Goal: Task Accomplishment & Management: Use online tool/utility

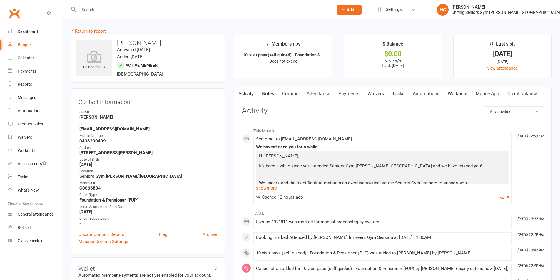
click at [17, 16] on link "Clubworx" at bounding box center [14, 13] width 15 height 15
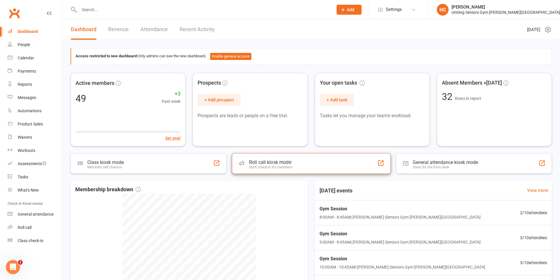
click at [297, 165] on div "Roll call kiosk mode Staff check-in for members" at bounding box center [310, 163] width 159 height 21
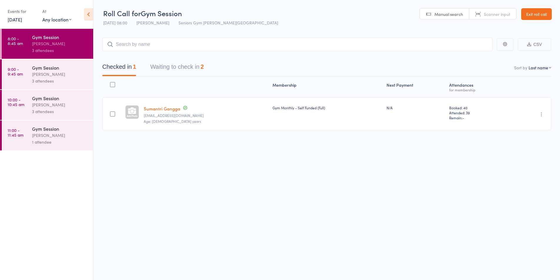
click at [171, 68] on button "Waiting to check in 2" at bounding box center [176, 69] width 53 height 16
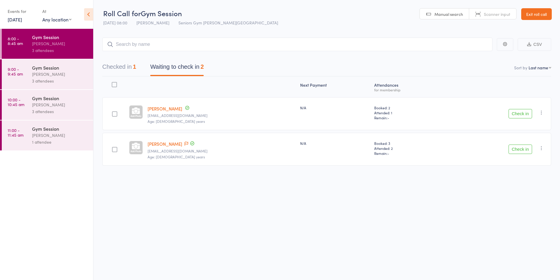
click at [165, 47] on input "search" at bounding box center [297, 45] width 390 height 14
type input "matters"
click at [152, 55] on div "John Matters Drop in" at bounding box center [297, 57] width 389 height 14
click at [55, 84] on div "Gym Session Hugo Chan 3 attendees" at bounding box center [62, 74] width 61 height 30
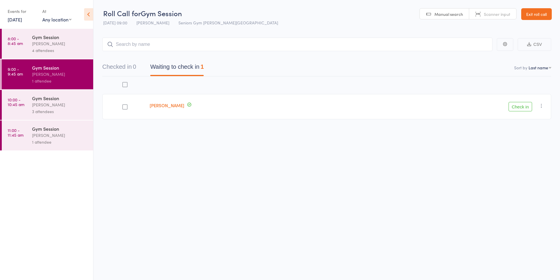
click at [71, 39] on div "Gym Session" at bounding box center [60, 37] width 56 height 6
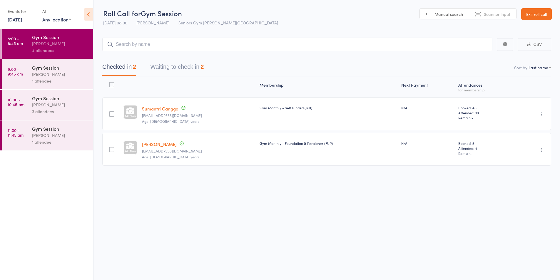
click at [190, 63] on button "Waiting to check in 2" at bounding box center [176, 69] width 53 height 16
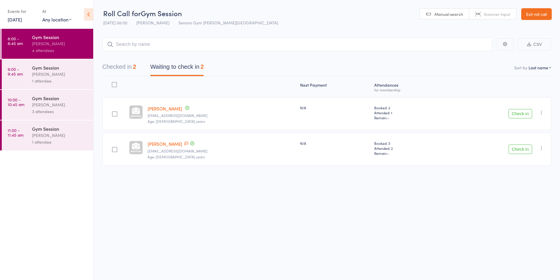
click at [517, 108] on div "Check in Check in Send message Add Note Add Task Add Flag Remove Mark absent" at bounding box center [497, 113] width 106 height 33
click at [517, 109] on button "Check in" at bounding box center [520, 113] width 24 height 9
click at [71, 108] on div "[PERSON_NAME]" at bounding box center [60, 104] width 56 height 7
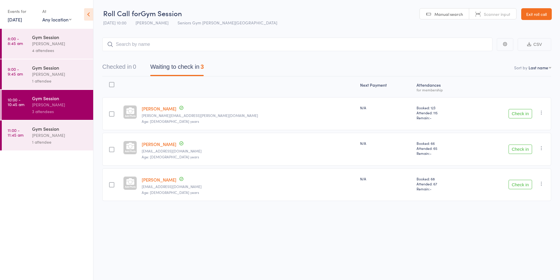
click at [543, 17] on link "Exit roll call" at bounding box center [536, 14] width 31 height 12
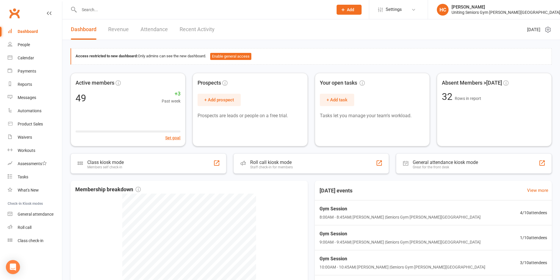
click at [204, 30] on link "Recent Activity" at bounding box center [196, 29] width 35 height 20
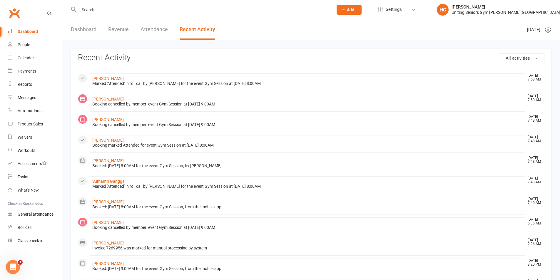
click at [10, 14] on link "Clubworx" at bounding box center [14, 13] width 15 height 15
